Goal: Communication & Community: Answer question/provide support

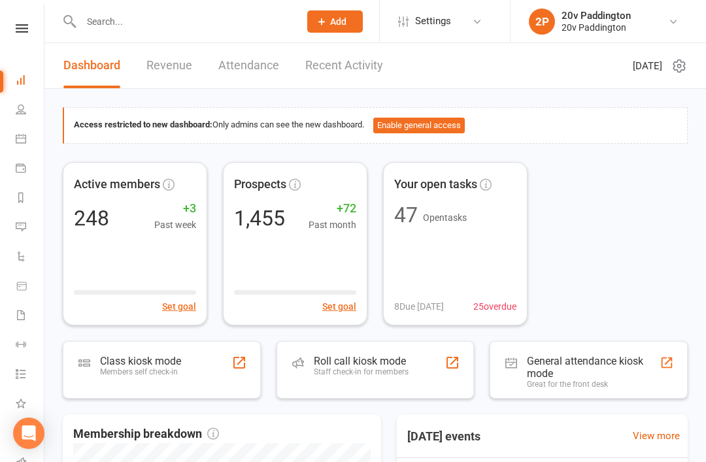
click at [41, 229] on link "Messages 8" at bounding box center [30, 228] width 29 height 29
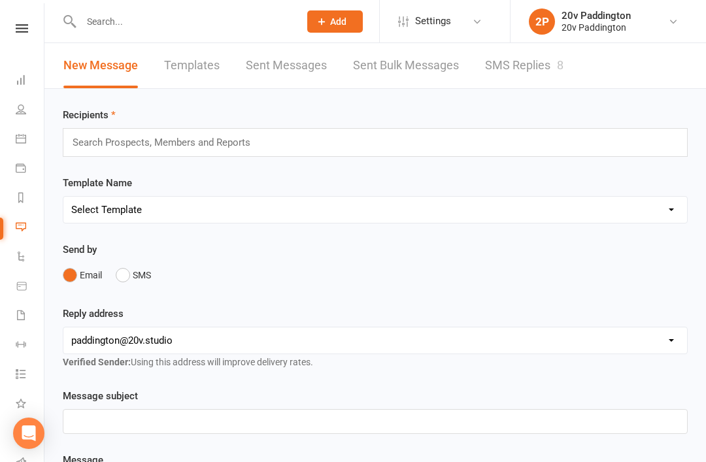
click at [511, 69] on link "SMS Replies 8" at bounding box center [524, 65] width 78 height 45
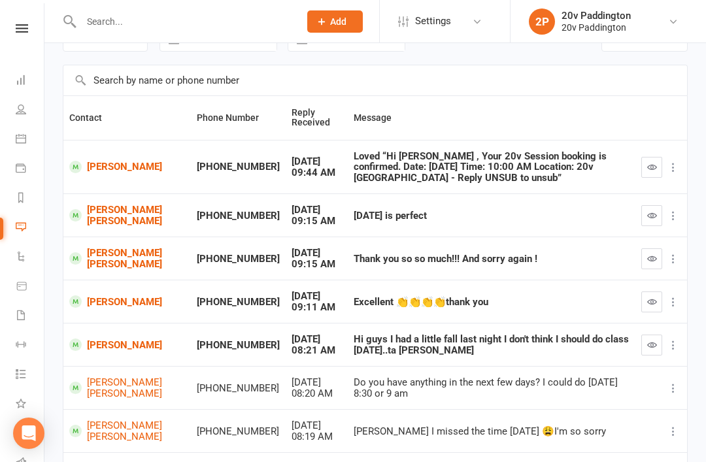
scroll to position [75, 0]
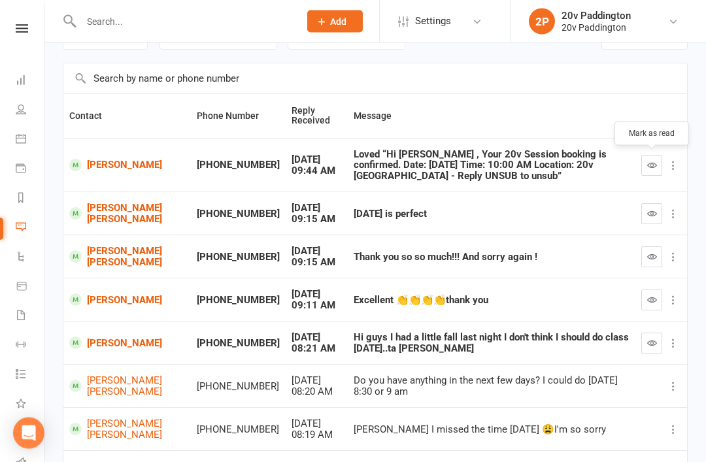
click at [644, 167] on button "button" at bounding box center [651, 165] width 21 height 21
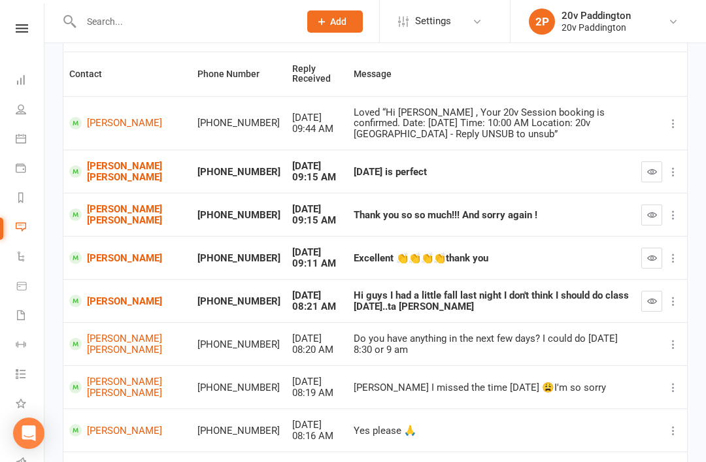
click at [117, 253] on link "[PERSON_NAME]" at bounding box center [127, 258] width 116 height 12
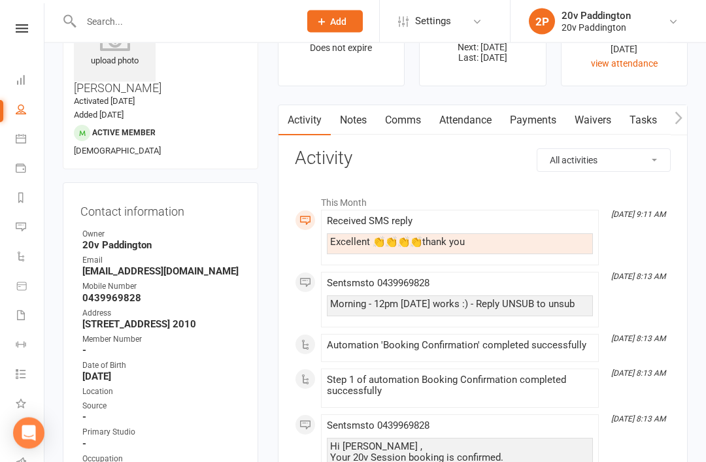
scroll to position [73, 0]
